Goal: Book appointment/travel/reservation

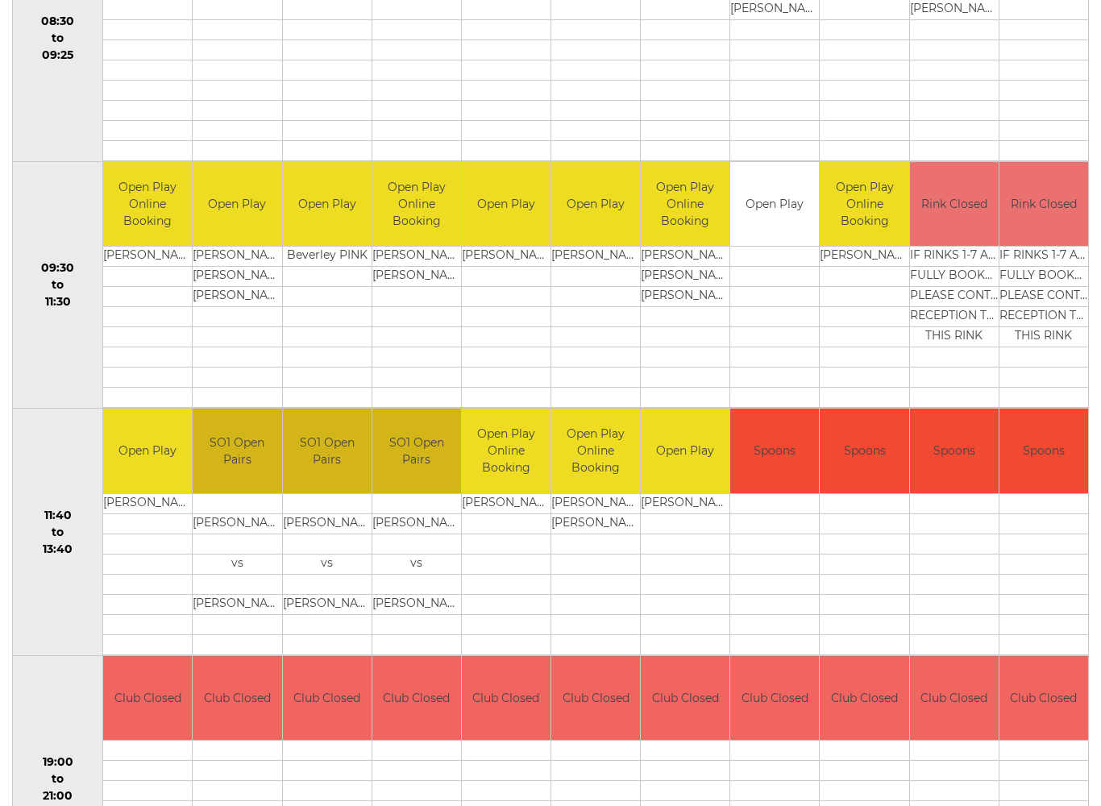
scroll to position [446, 0]
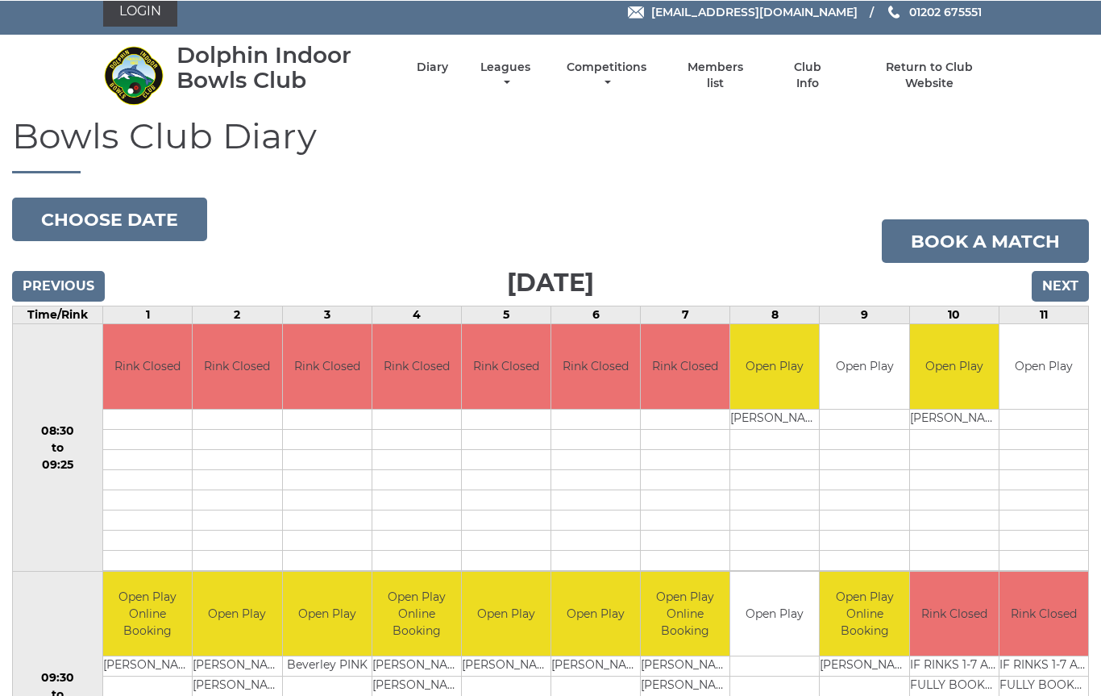
click at [1065, 287] on input "Next" at bounding box center [1060, 285] width 57 height 31
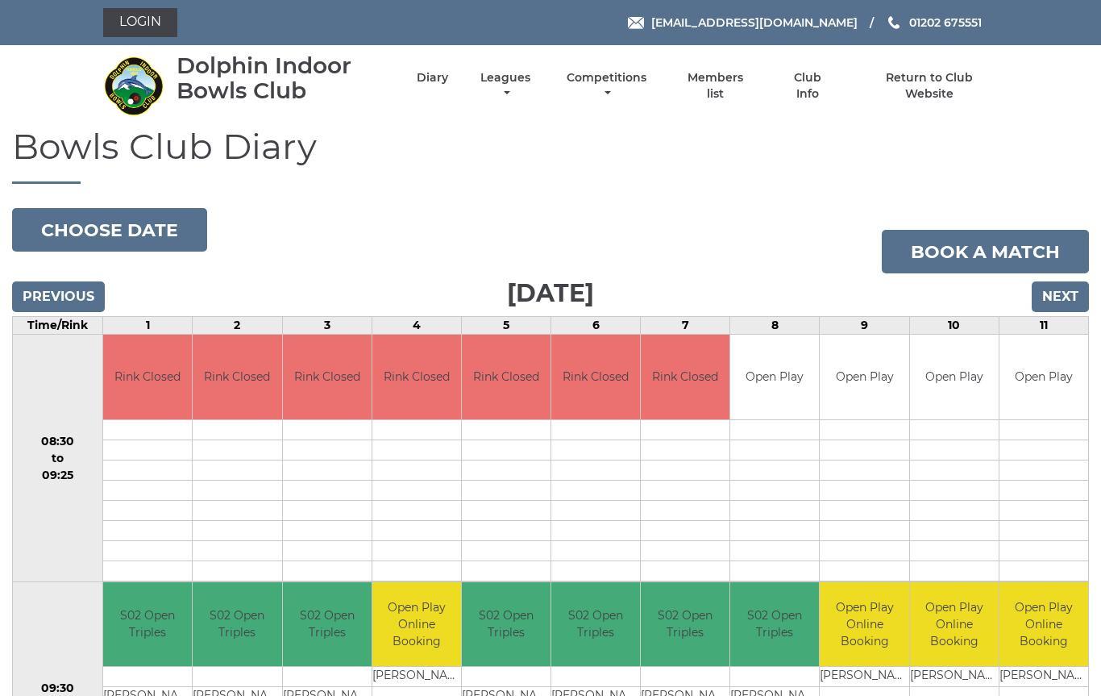
click at [1070, 298] on input "Next" at bounding box center [1060, 296] width 57 height 31
click at [1062, 304] on input "Next" at bounding box center [1060, 296] width 57 height 31
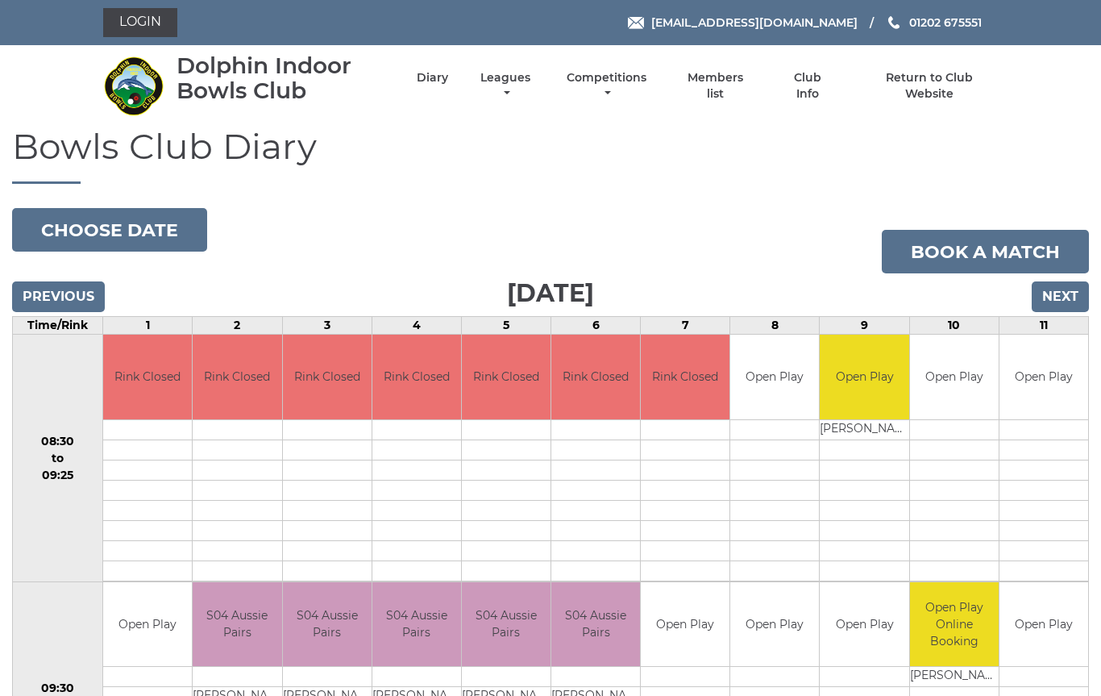
click at [1060, 299] on input "Next" at bounding box center [1060, 296] width 57 height 31
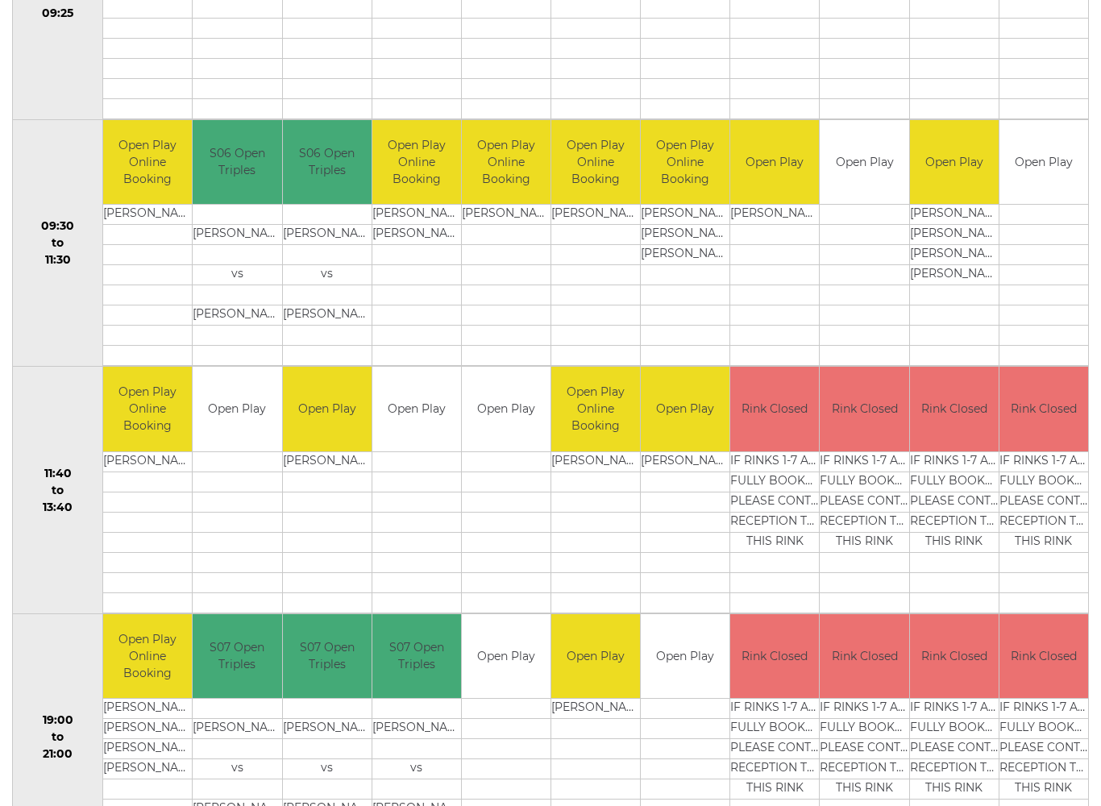
scroll to position [462, 0]
